Goal: Task Accomplishment & Management: Complete application form

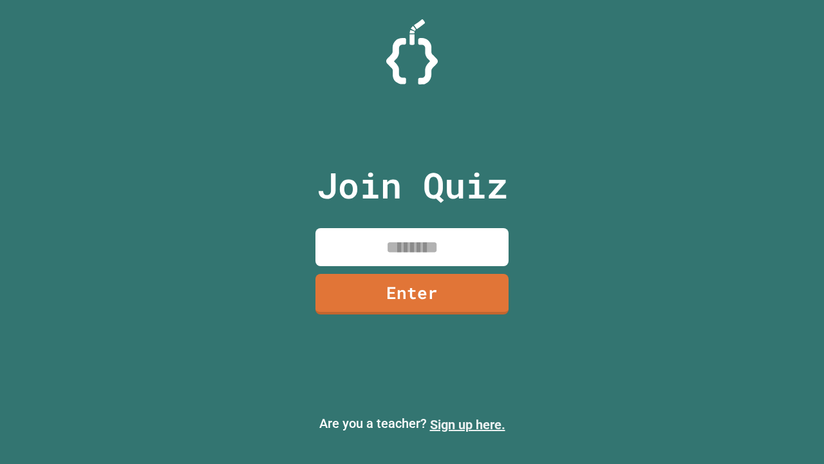
click at [467, 424] on link "Sign up here." at bounding box center [467, 424] width 75 height 15
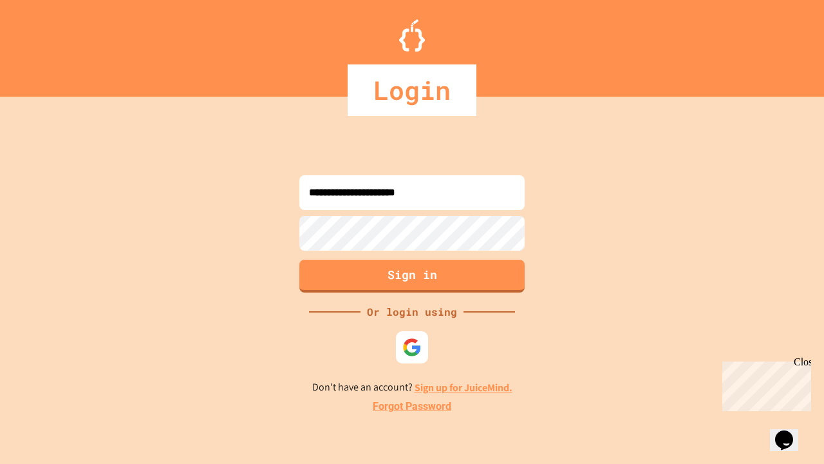
type input "**********"
